Goal: Register for event/course

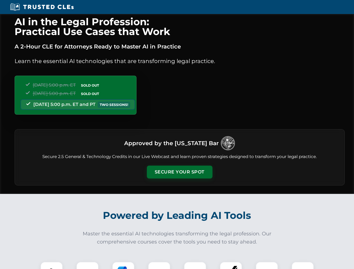
click at [180, 172] on button "Secure Your Spot" at bounding box center [180, 172] width 66 height 13
click at [52, 266] on img at bounding box center [51, 273] width 16 height 16
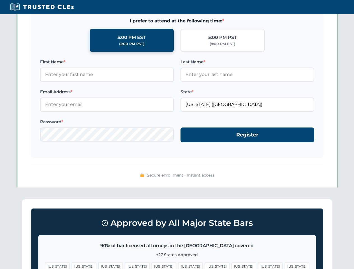
click at [205, 266] on span "[US_STATE]" at bounding box center [217, 267] width 24 height 8
click at [258, 266] on span "[US_STATE]" at bounding box center [270, 267] width 24 height 8
